Goal: Task Accomplishment & Management: Use online tool/utility

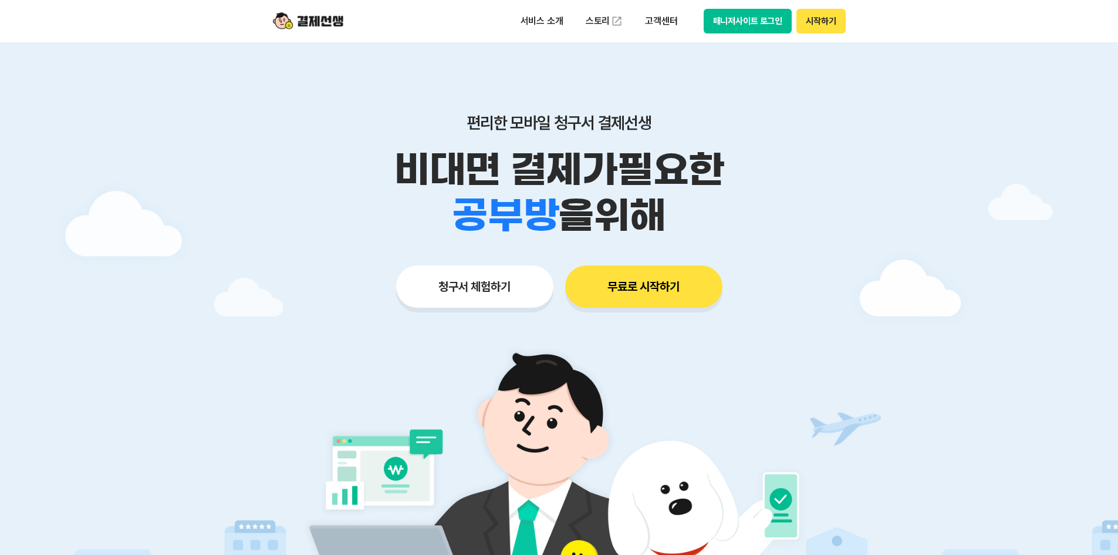
click at [498, 289] on button "청구서 체험하기" at bounding box center [474, 286] width 157 height 42
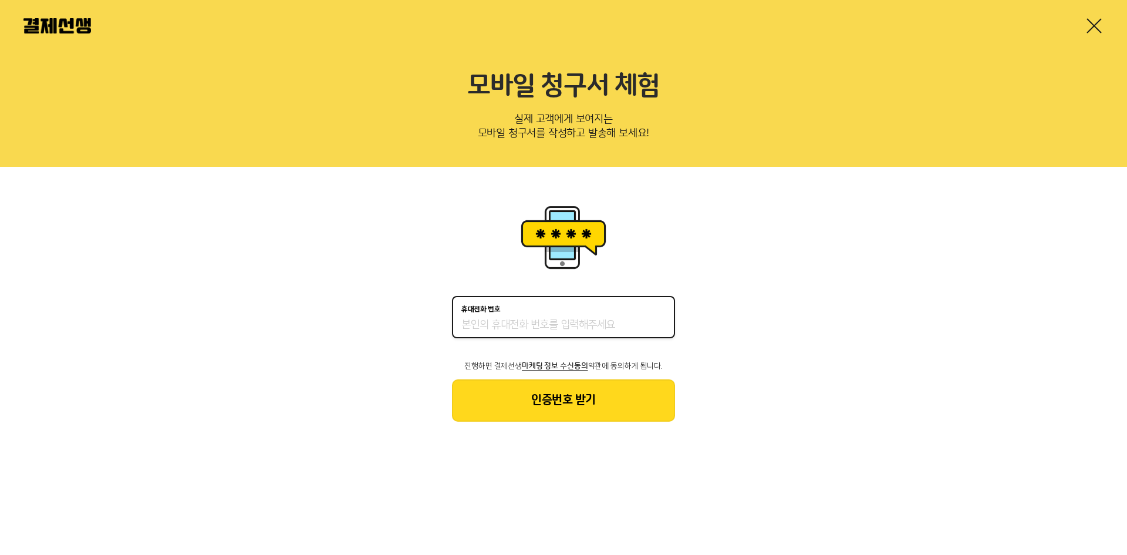
click at [528, 325] on input "휴대전화 번호" at bounding box center [563, 325] width 204 height 14
type input "01091538708"
click at [560, 391] on button "인증번호 받기" at bounding box center [563, 400] width 223 height 42
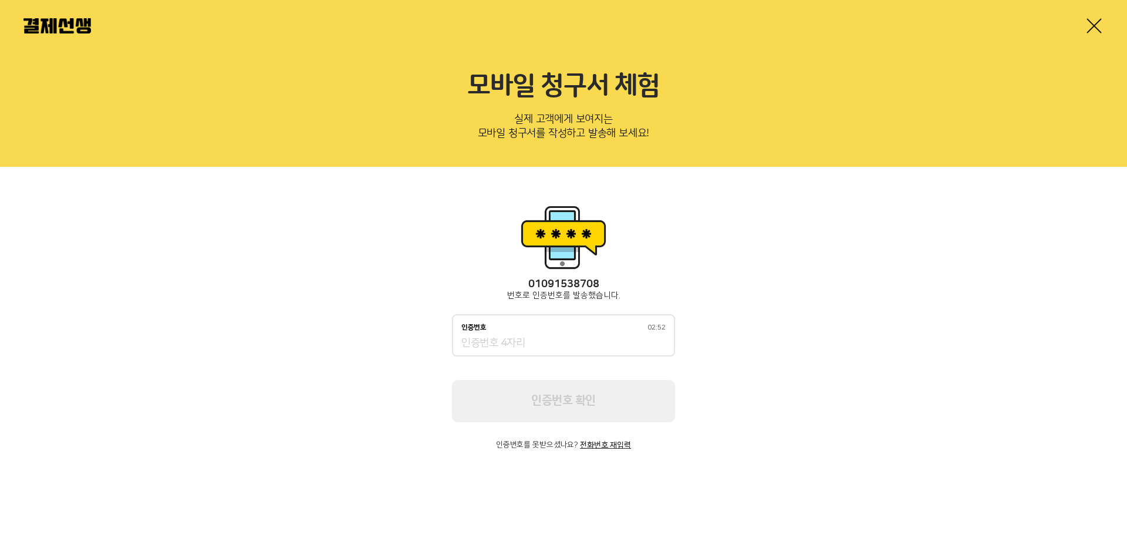
click at [587, 332] on div "인증번호 02:52" at bounding box center [563, 335] width 223 height 42
click at [580, 344] on input "인증번호 02:51" at bounding box center [563, 343] width 204 height 14
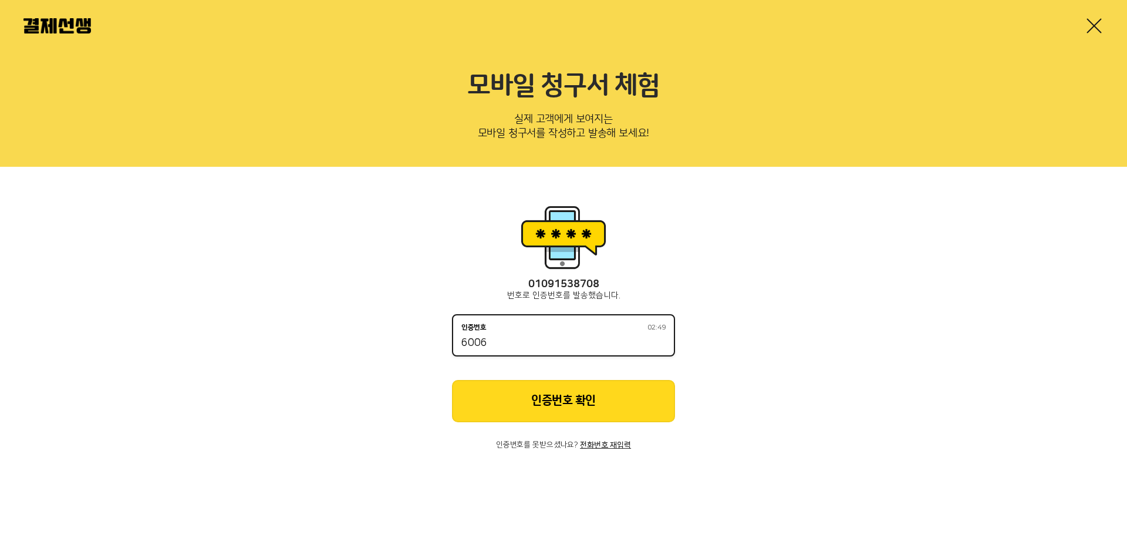
type input "6006"
click at [567, 395] on button "인증번호 확인" at bounding box center [563, 401] width 223 height 42
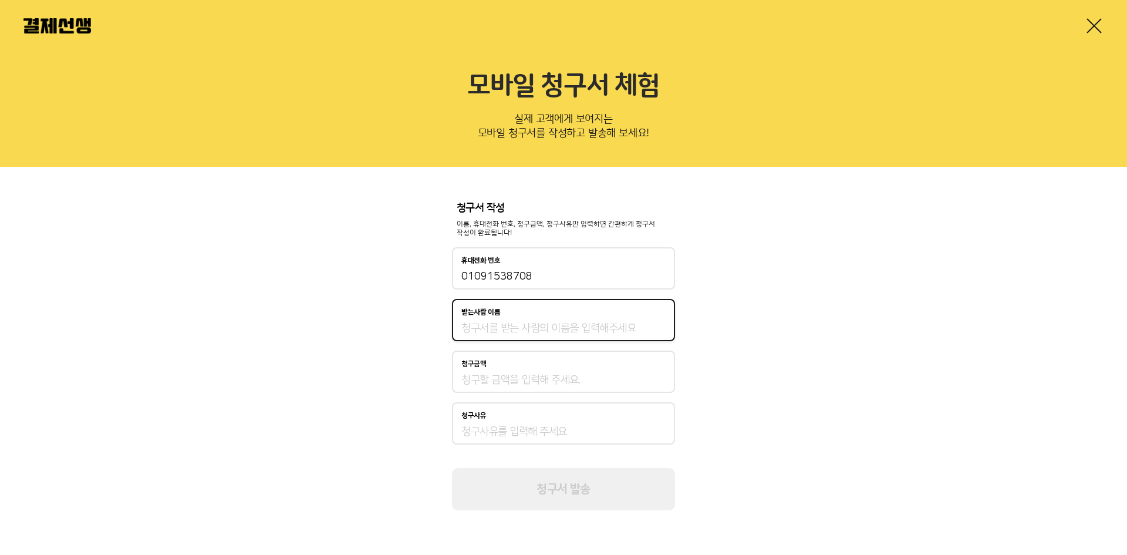
click at [563, 323] on input "받는사람 이름" at bounding box center [563, 328] width 204 height 14
type input "이나바리"
click at [520, 374] on input "청구금액" at bounding box center [563, 380] width 204 height 14
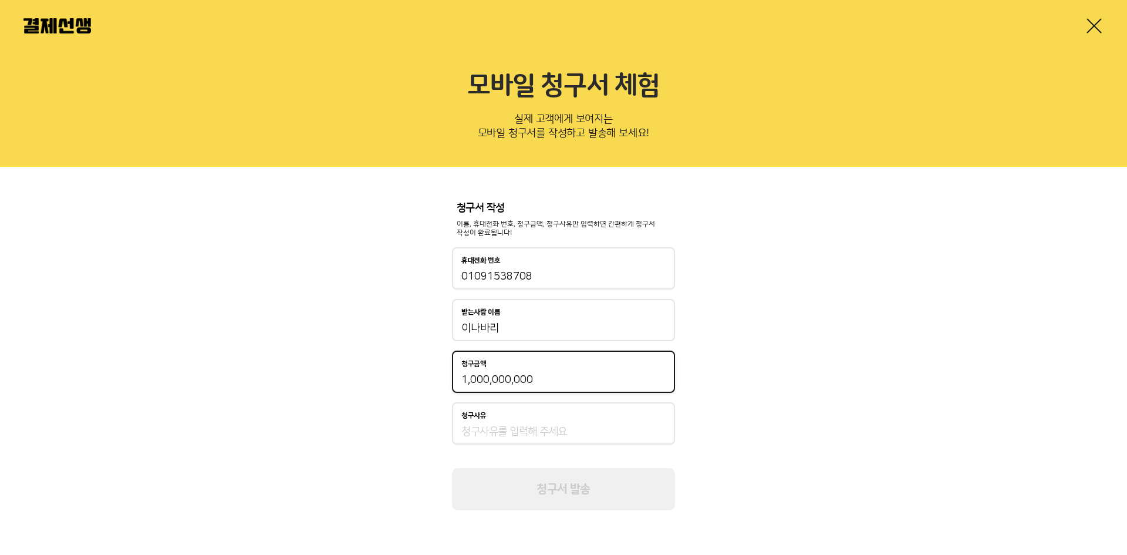
type input "1,000,000,000"
click at [511, 435] on input "청구사유" at bounding box center [563, 431] width 204 height 14
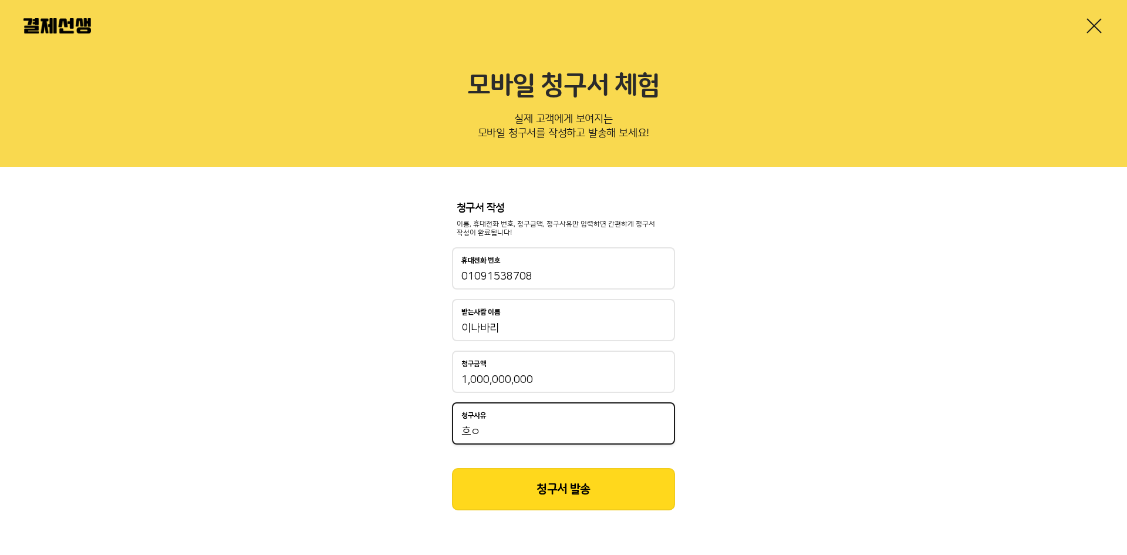
type input "흐"
type input "돈내라"
click at [536, 477] on button "청구서 발송" at bounding box center [563, 489] width 223 height 42
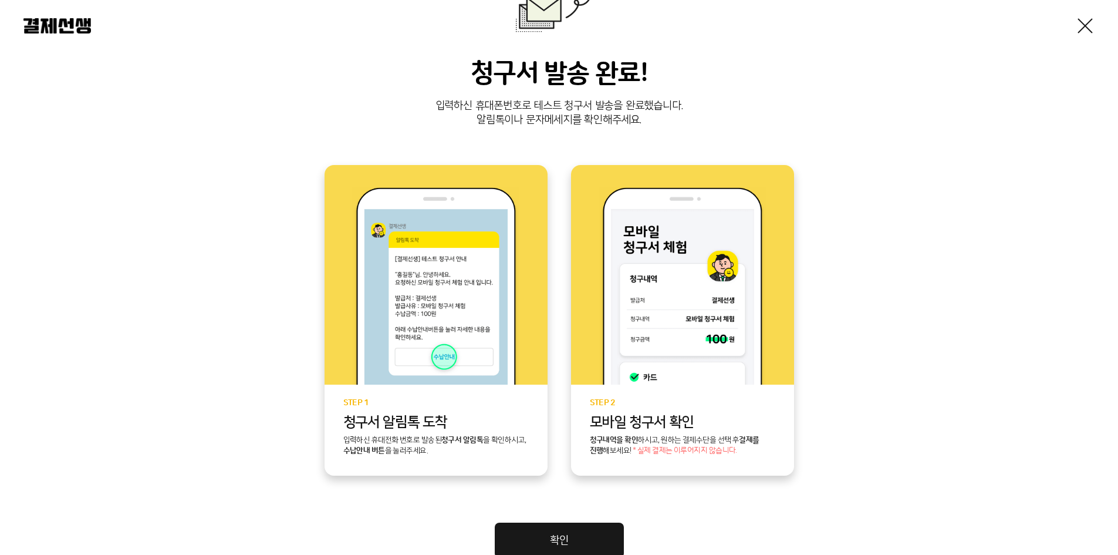
scroll to position [205, 0]
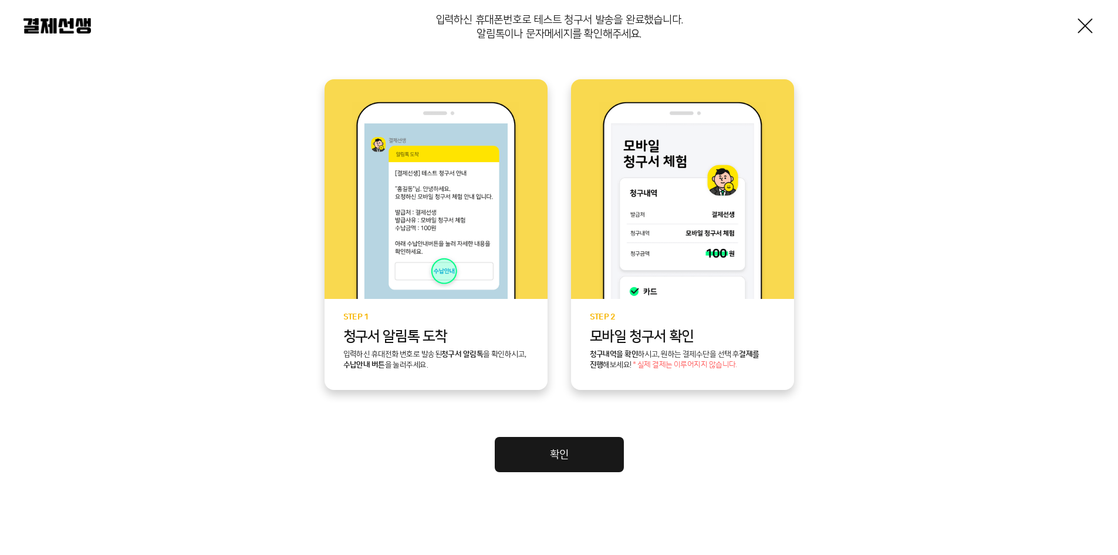
click at [1066, 95] on div "청구서 발송 완료! 입력하신 휴대폰번호로 테스트 청구서 발송을 완료했습니다. 알림톡이나 문자메세지를 확인해주세요. STEP 1 청구서 [GEO…" at bounding box center [558, 177] width 1071 height 587
click at [1091, 23] on link at bounding box center [1085, 25] width 19 height 19
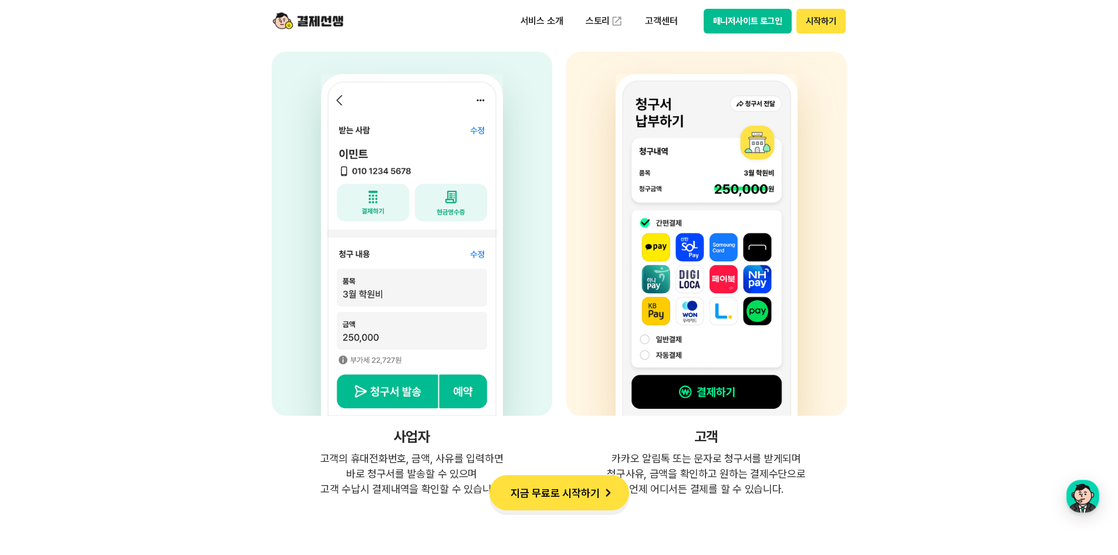
scroll to position [2993, 0]
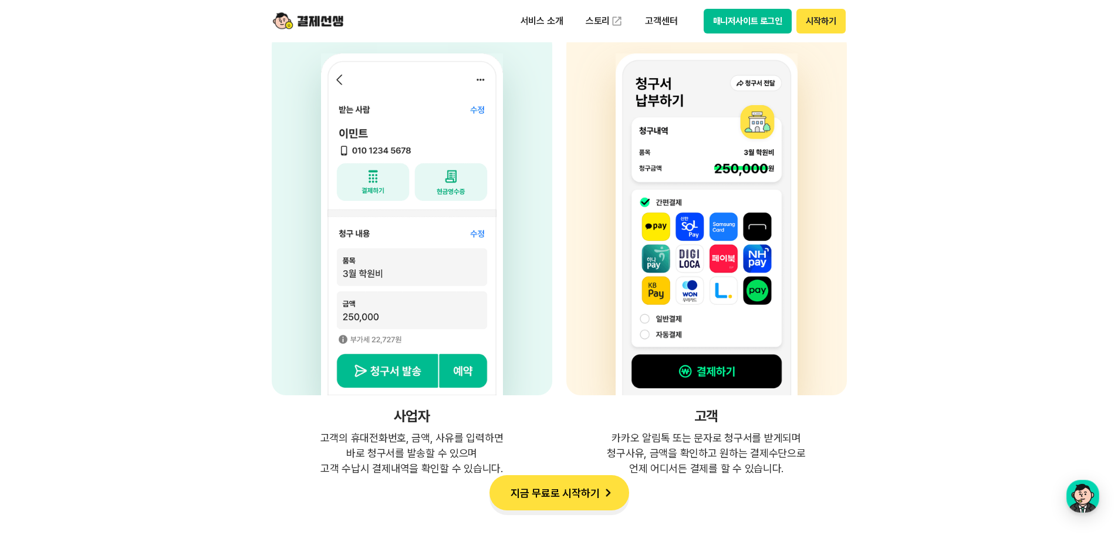
click at [901, 283] on section "간단한 청구서 발송, 편리한 수납! 청구수납 서비스의 혁신! 매장과 고객의 새로운 거래방법, 결제선생 사업자 고객의 휴대전화번호, 금액, 사유…" at bounding box center [559, 107] width 1118 height 738
click at [944, 270] on section "간단한 청구서 발송, 편리한 수납! 청구수납 서비스의 혁신! 매장과 고객의 새로운 거래방법, 결제선생 사업자 고객의 휴대전화번호, 금액, 사유…" at bounding box center [559, 107] width 1118 height 738
click at [873, 241] on section "간단한 청구서 발송, 편리한 수납! 청구수납 서비스의 혁신! 매장과 고객의 새로운 거래방법, 결제선생 사업자 고객의 휴대전화번호, 금액, 사유…" at bounding box center [559, 107] width 1118 height 738
click at [986, 221] on section "간단한 청구서 발송, 편리한 수납! 청구수납 서비스의 혁신! 매장과 고객의 새로운 거래방법, 결제선생 사업자 고객의 휴대전화번호, 금액, 사유…" at bounding box center [559, 107] width 1118 height 738
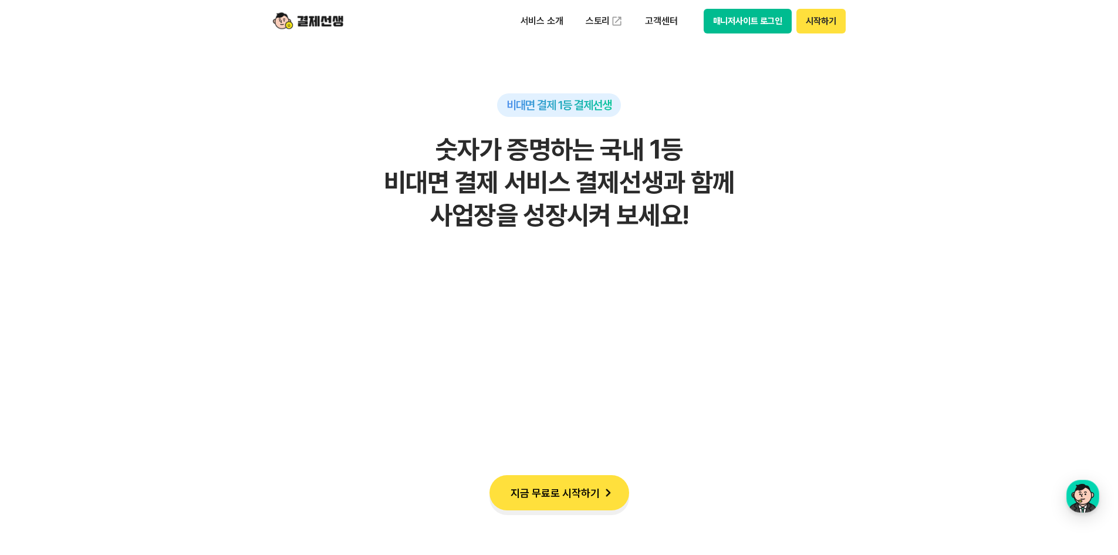
scroll to position [880, 0]
